Goal: Obtain resource: Obtain resource

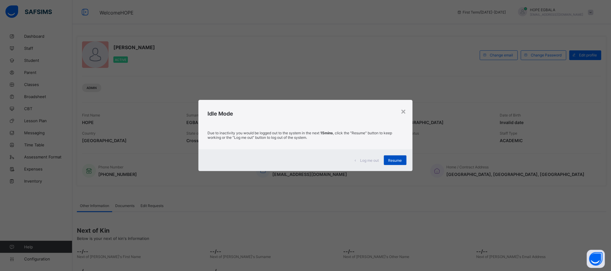
click at [396, 160] on span "Resume" at bounding box center [395, 160] width 14 height 5
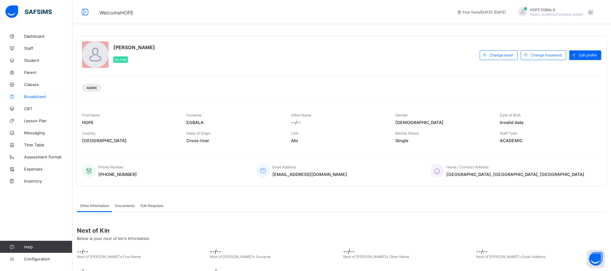
click at [30, 92] on link "Broadsheet" at bounding box center [36, 96] width 72 height 12
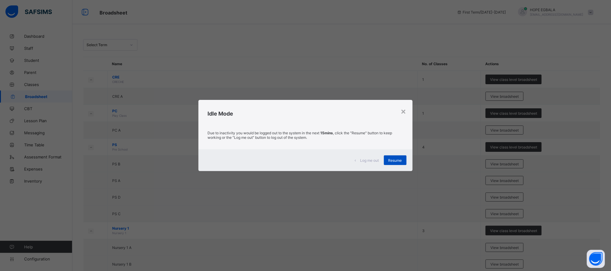
click at [396, 156] on div "Resume" at bounding box center [395, 160] width 23 height 10
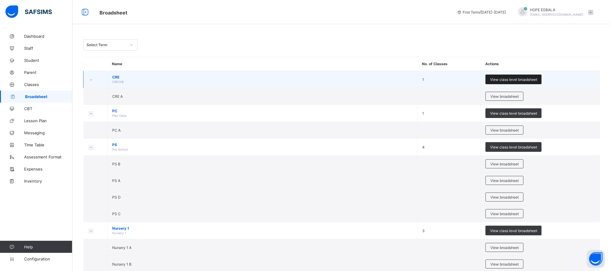
click at [527, 78] on span "View class level broadsheet" at bounding box center [513, 79] width 47 height 5
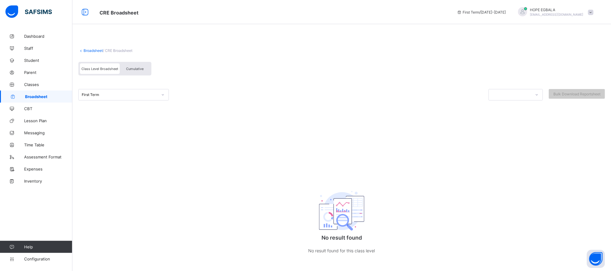
click at [131, 67] on span "Cumulative" at bounding box center [134, 69] width 17 height 4
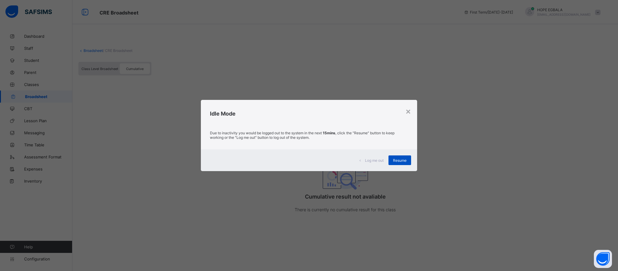
click at [401, 159] on span "Resume" at bounding box center [400, 160] width 14 height 5
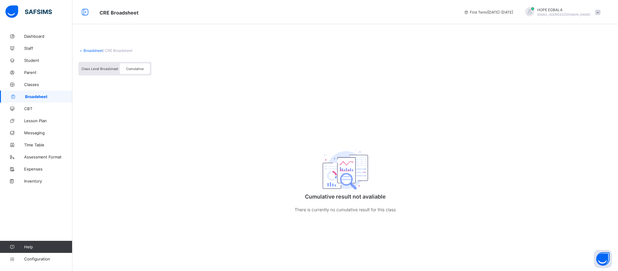
click at [131, 71] on div "Cumulative" at bounding box center [135, 68] width 30 height 11
click at [89, 67] on span "Class Level Broadsheet" at bounding box center [99, 69] width 37 height 4
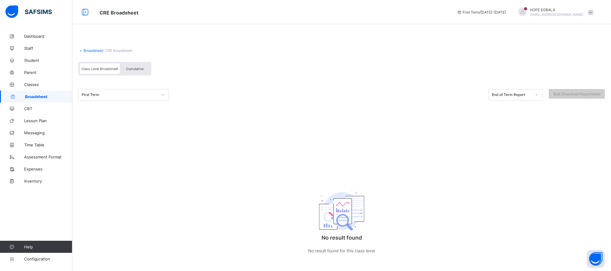
click at [141, 68] on span "Cumulative" at bounding box center [134, 69] width 17 height 4
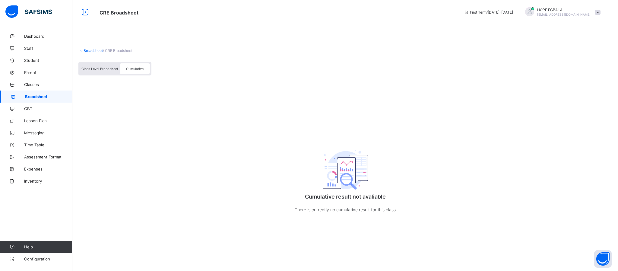
click at [31, 98] on span "Broadsheet" at bounding box center [48, 96] width 47 height 5
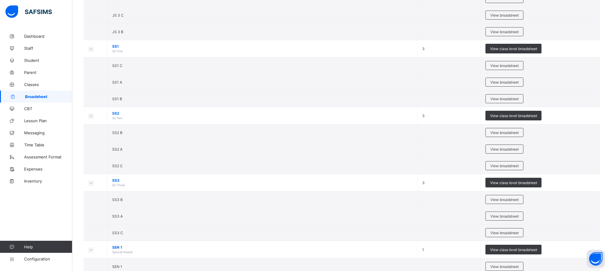
scroll to position [1110, 0]
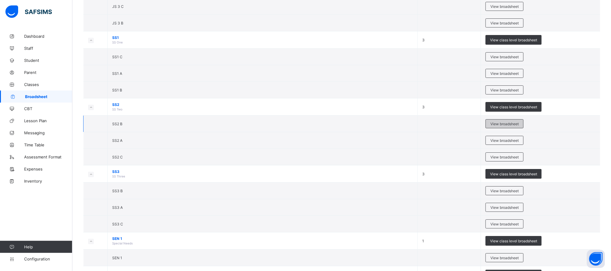
click at [514, 126] on span "View broadsheet" at bounding box center [504, 124] width 28 height 5
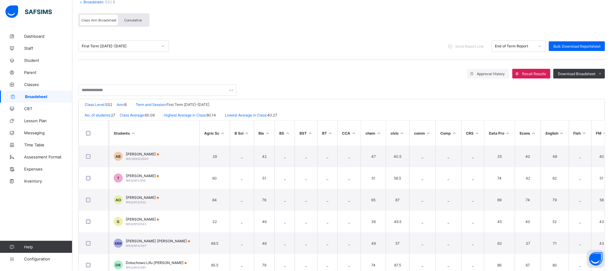
scroll to position [55, 0]
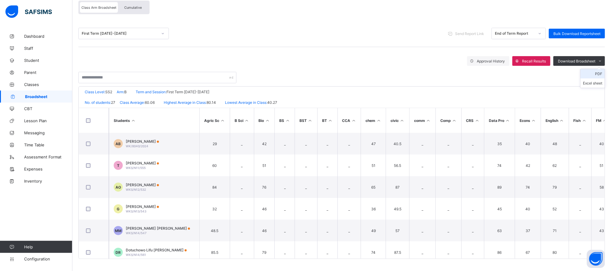
click at [604, 74] on li "PDF" at bounding box center [593, 73] width 24 height 9
click at [600, 84] on li "Excel sheet" at bounding box center [593, 82] width 24 height 9
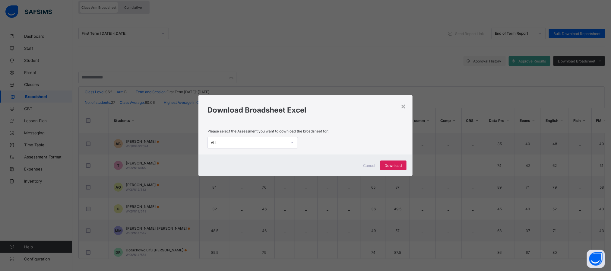
click at [258, 140] on div "ALL" at bounding box center [247, 142] width 78 height 8
click at [394, 166] on span "Download" at bounding box center [393, 165] width 17 height 5
click at [403, 104] on div "×" at bounding box center [404, 106] width 6 height 10
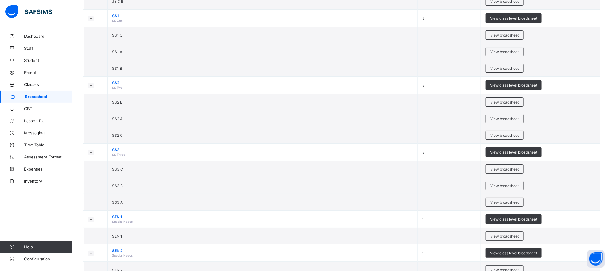
scroll to position [1126, 0]
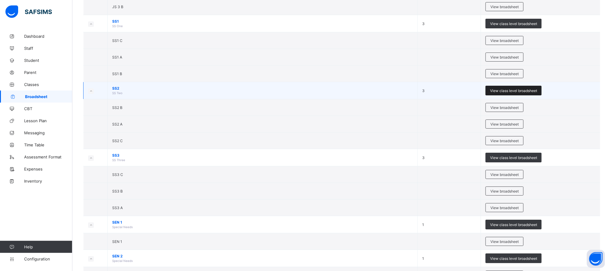
click at [528, 93] on span "View class level broadsheet" at bounding box center [513, 90] width 47 height 5
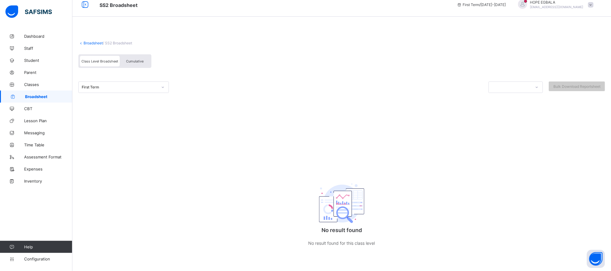
scroll to position [8, 0]
click at [97, 60] on span "Class Level Broadsheet" at bounding box center [99, 61] width 37 height 4
click at [146, 61] on div "Cumulative" at bounding box center [135, 61] width 30 height 11
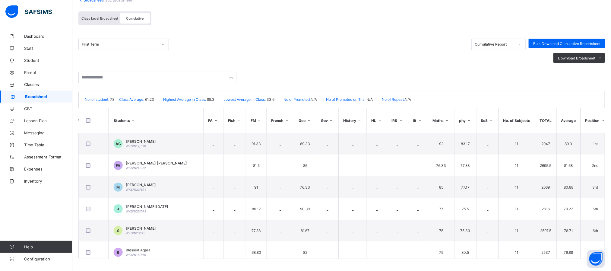
scroll to position [0, 437]
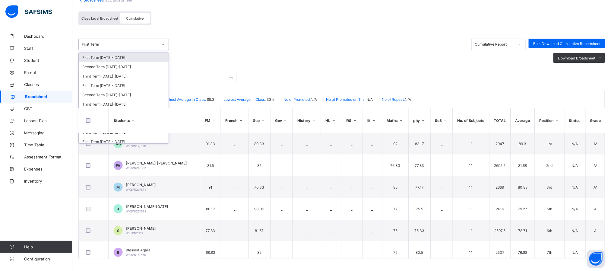
click at [141, 42] on div "First Term" at bounding box center [120, 44] width 76 height 5
click at [131, 65] on div "Second Term [DATE]-[DATE]" at bounding box center [124, 66] width 90 height 9
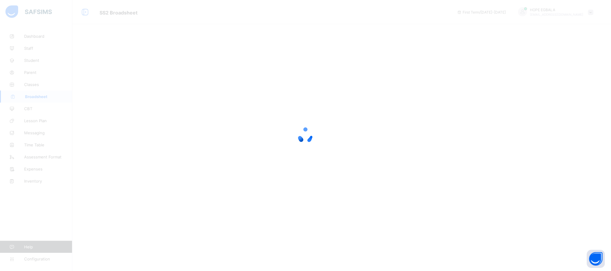
scroll to position [0, 0]
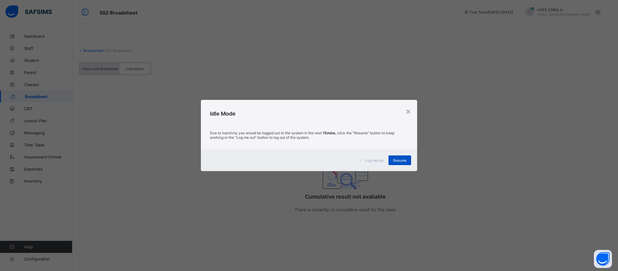
click at [401, 158] on span "Resume" at bounding box center [400, 160] width 14 height 5
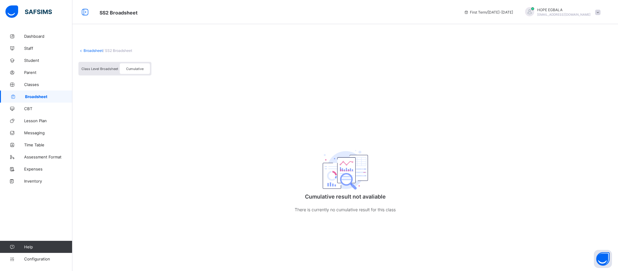
click at [26, 94] on span "Broadsheet" at bounding box center [48, 96] width 47 height 5
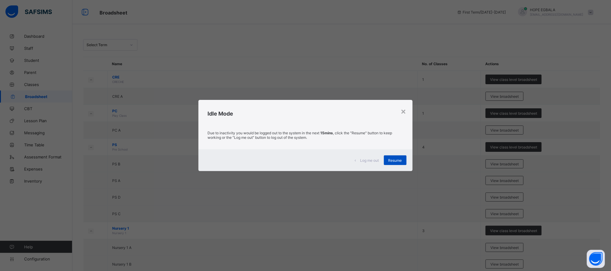
click at [390, 159] on span "Resume" at bounding box center [395, 160] width 14 height 5
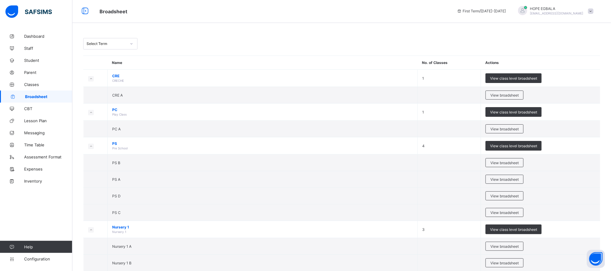
scroll to position [12, 0]
